Goal: Check status: Check status

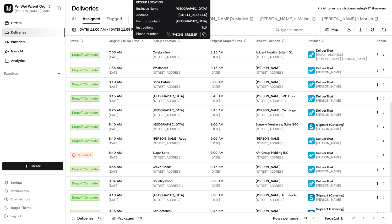
scroll to position [105, 0]
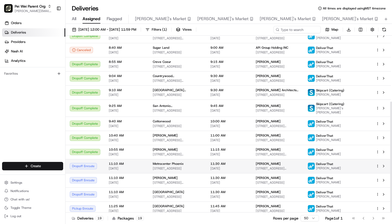
click at [137, 166] on span "[DATE]" at bounding box center [127, 168] width 36 height 4
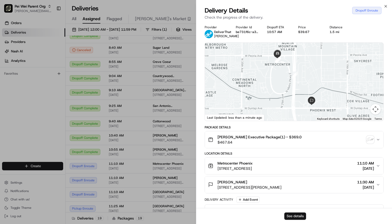
click at [293, 215] on button "See details" at bounding box center [295, 215] width 22 height 7
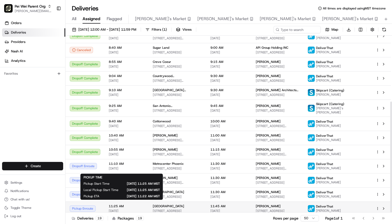
click at [139, 204] on span "11:25 AM" at bounding box center [127, 206] width 36 height 4
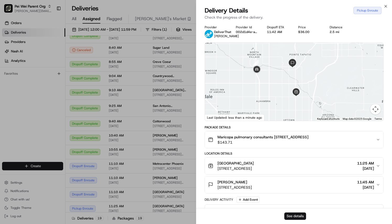
click at [297, 217] on button "See details" at bounding box center [295, 215] width 22 height 7
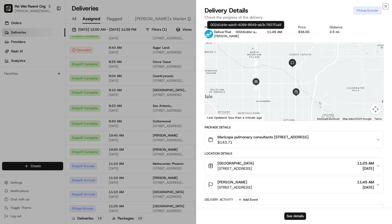
click at [387, 6] on icon "button" at bounding box center [385, 6] width 4 height 4
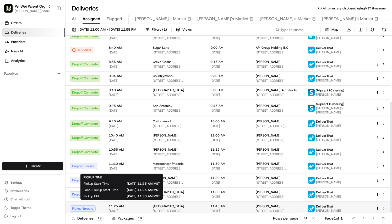
click at [138, 209] on span "[DATE]" at bounding box center [127, 211] width 36 height 4
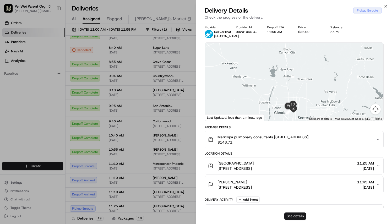
click at [386, 5] on icon "button" at bounding box center [385, 6] width 4 height 4
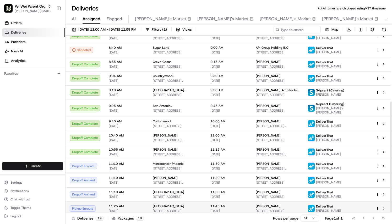
click at [146, 204] on td "11:25 AM 08/20/2025" at bounding box center [127, 208] width 44 height 14
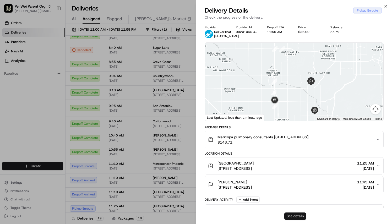
click at [293, 215] on button "See details" at bounding box center [295, 215] width 22 height 7
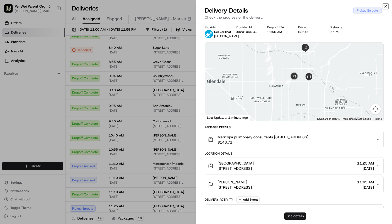
click at [386, 4] on icon "button" at bounding box center [385, 6] width 4 height 4
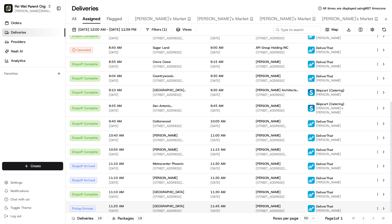
click at [142, 201] on td "11:25 AM 08/20/2025" at bounding box center [127, 208] width 44 height 14
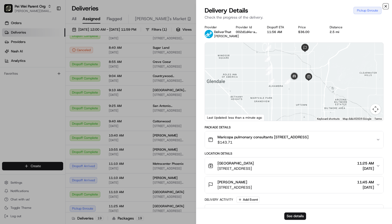
click at [386, 7] on icon "button" at bounding box center [385, 6] width 4 height 4
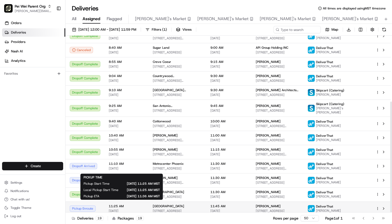
click at [139, 204] on span "11:25 AM" at bounding box center [127, 206] width 36 height 4
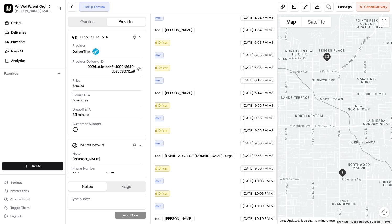
scroll to position [309, 30]
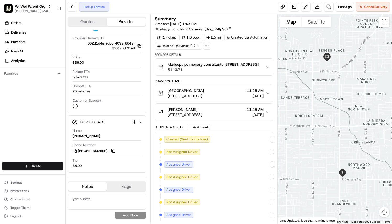
click at [223, 73] on button "Maricopa pulmonary consultants 9225 N 3rd Suite # 205, phoenix, AZ 85020 $143.71" at bounding box center [214, 67] width 118 height 17
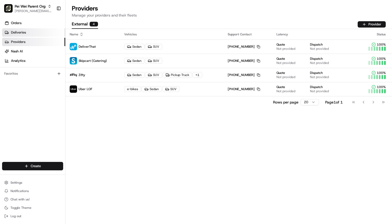
click at [20, 28] on link "Deliveries" at bounding box center [33, 32] width 63 height 8
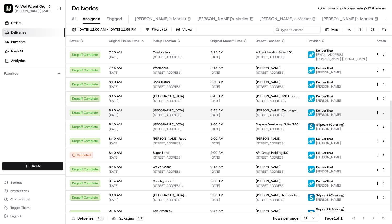
scroll to position [105, 0]
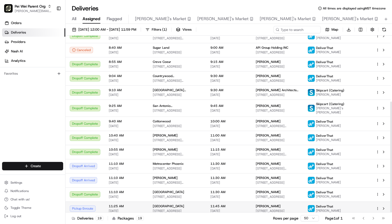
click at [144, 207] on td "11:25 AM 08/20/2025" at bounding box center [127, 208] width 44 height 14
